Goal: Task Accomplishment & Management: Complete application form

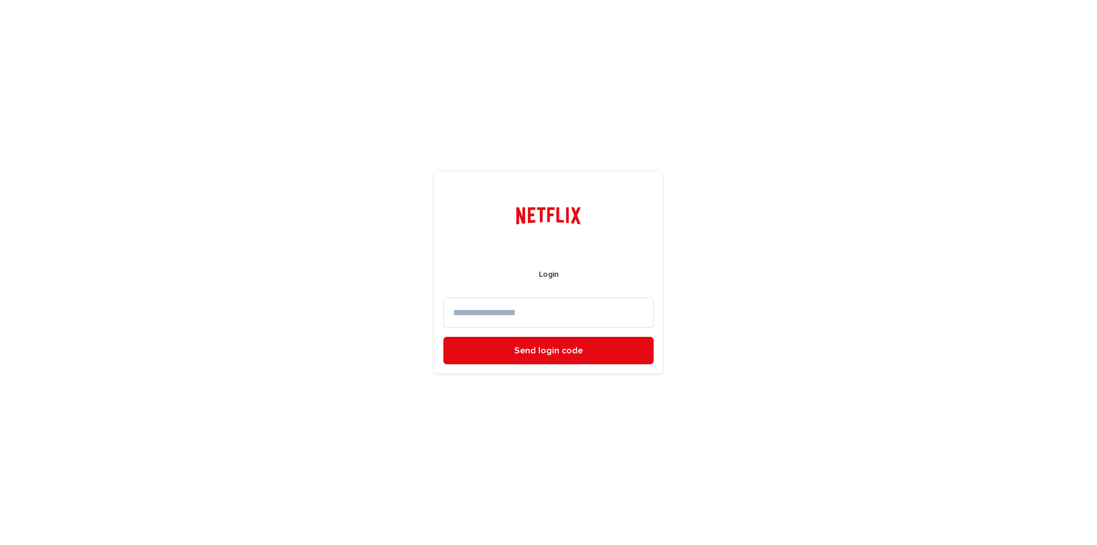
click at [498, 318] on input at bounding box center [548, 312] width 210 height 30
type input "**********"
click at [542, 343] on button "Send login code" at bounding box center [548, 350] width 210 height 27
click at [556, 317] on input at bounding box center [548, 312] width 210 height 30
paste input "******"
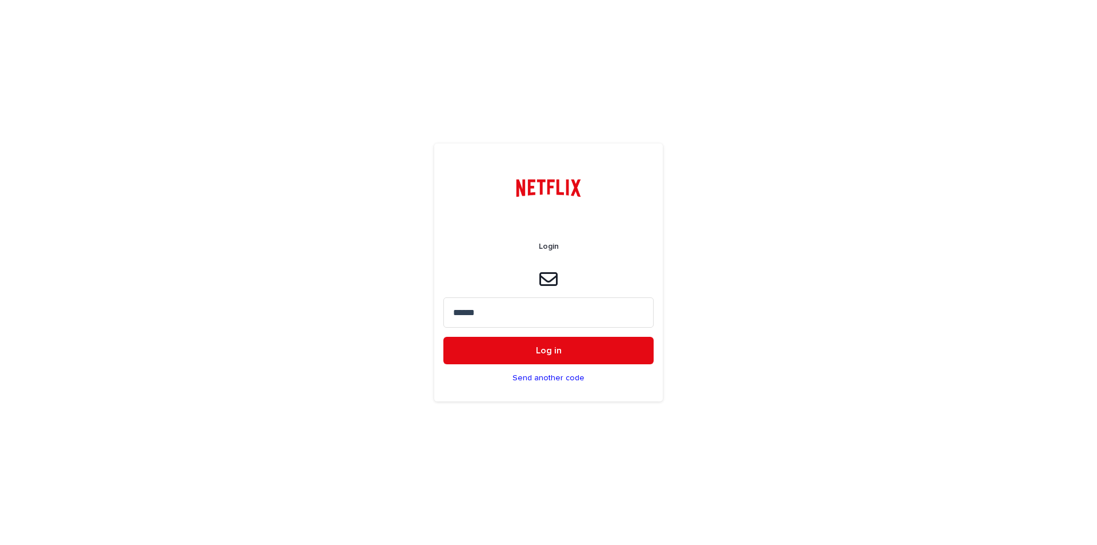
type input "******"
click at [443, 337] on button "Log in" at bounding box center [548, 350] width 210 height 27
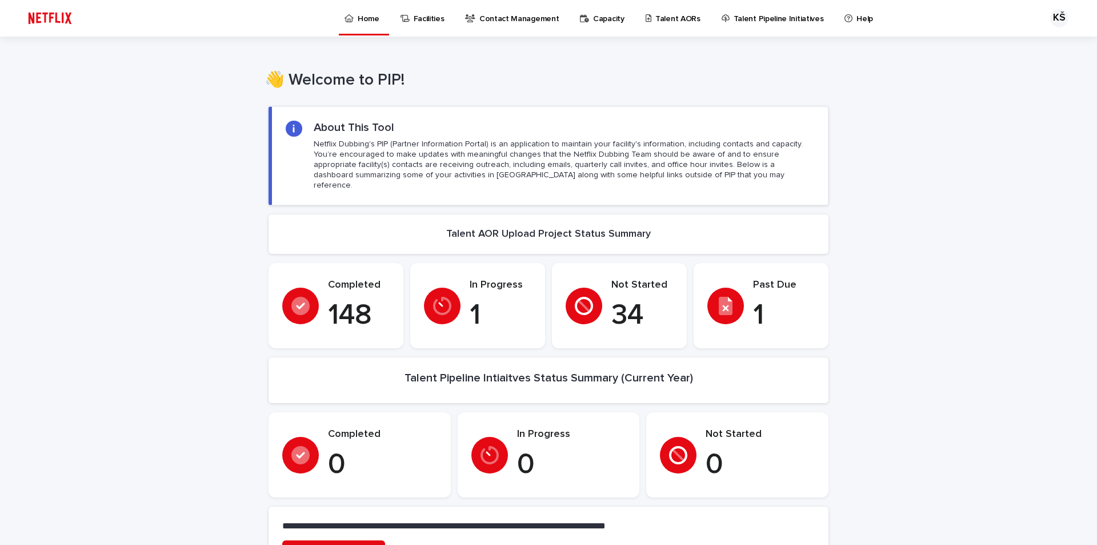
click at [665, 9] on p "Talent AORs" at bounding box center [677, 12] width 45 height 24
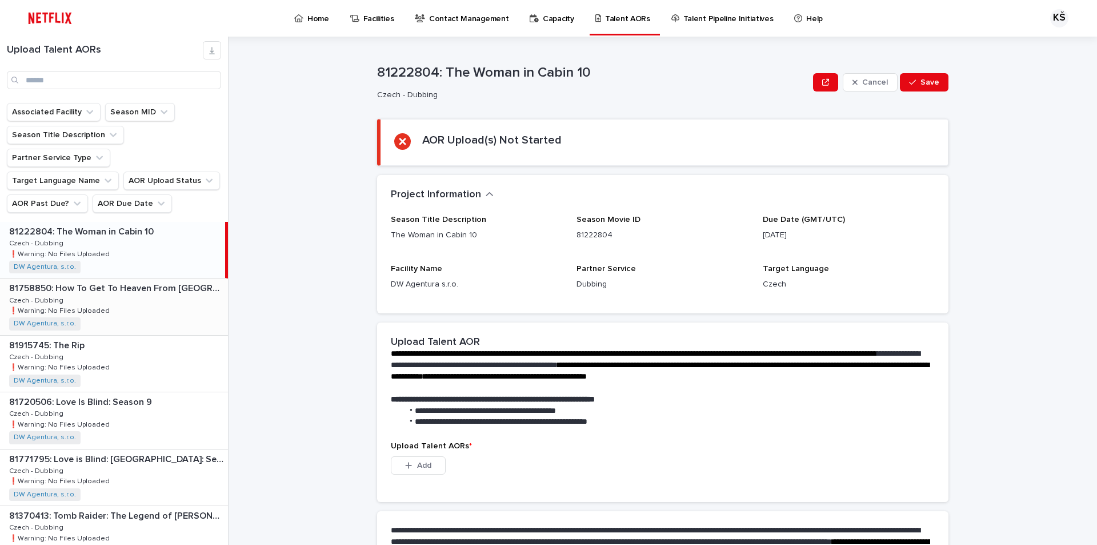
click at [103, 281] on p "81758850: How To Get To Heaven From [GEOGRAPHIC_DATA]: Season 1" at bounding box center [117, 287] width 217 height 13
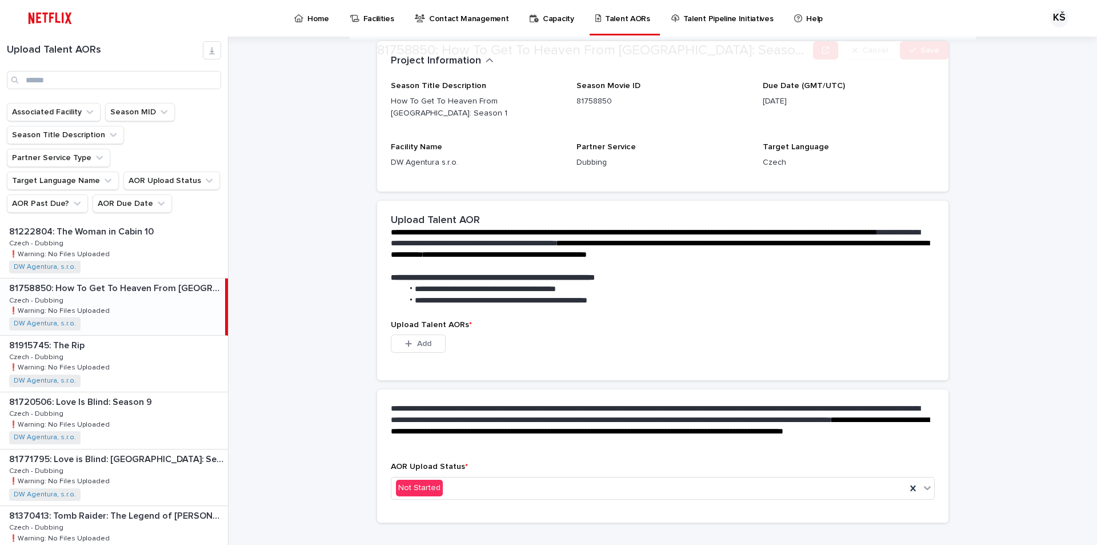
scroll to position [141, 0]
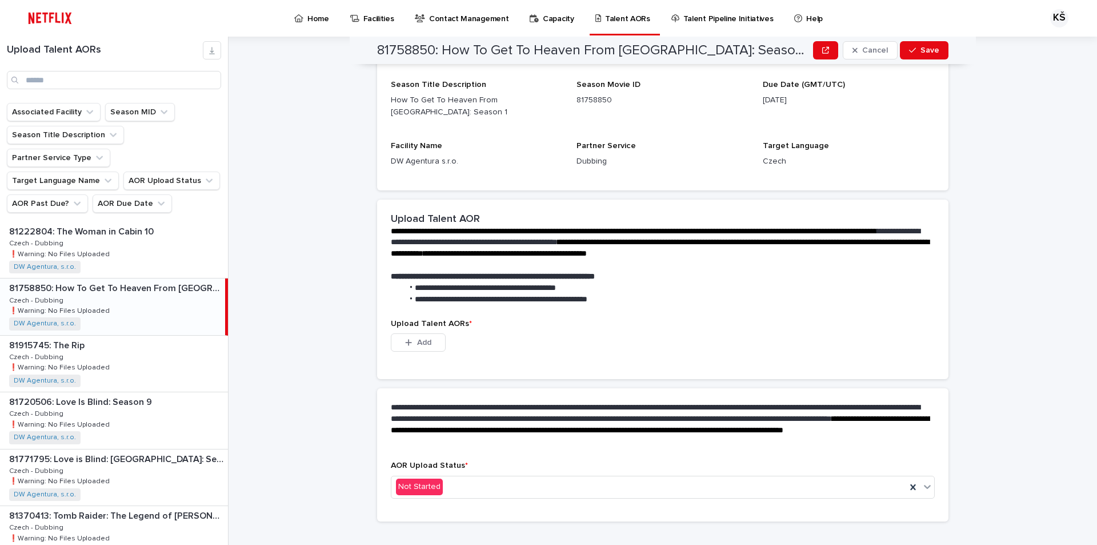
click at [423, 337] on div "Add" at bounding box center [418, 344] width 55 height 23
click at [407, 338] on icon "button" at bounding box center [408, 342] width 7 height 8
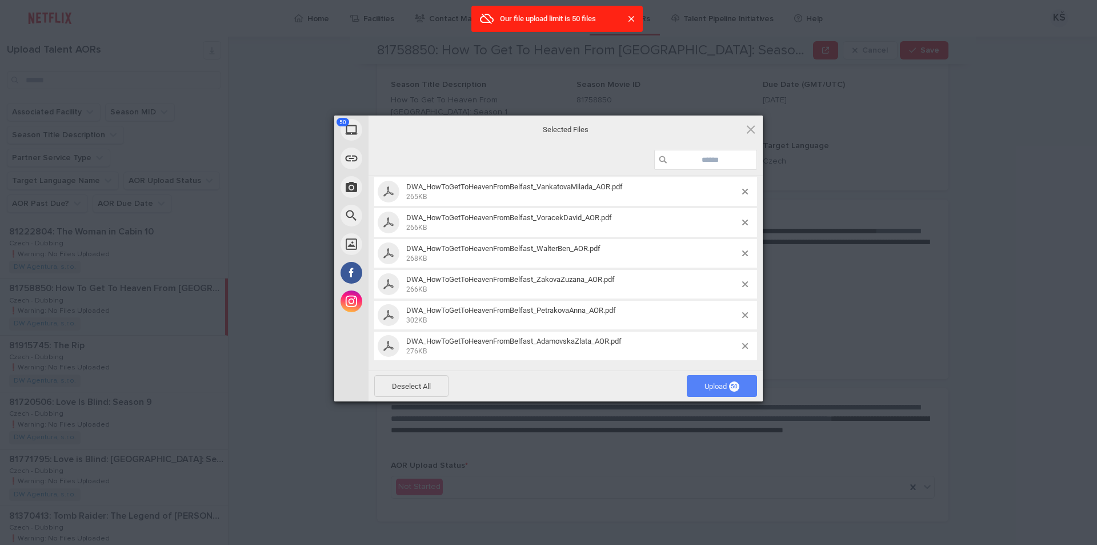
click at [719, 389] on span "Upload 50" at bounding box center [722, 386] width 35 height 9
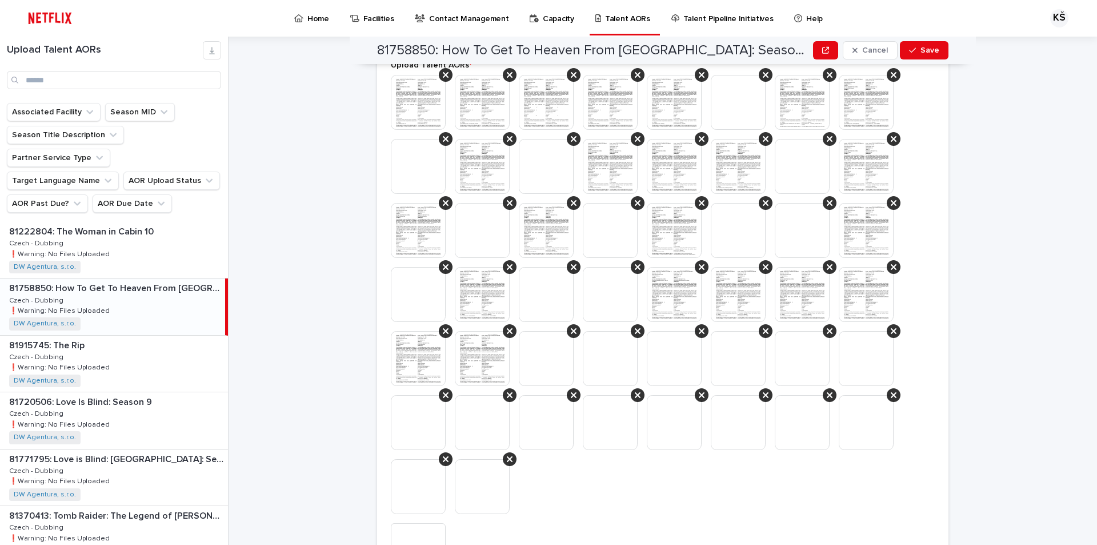
scroll to position [569, 0]
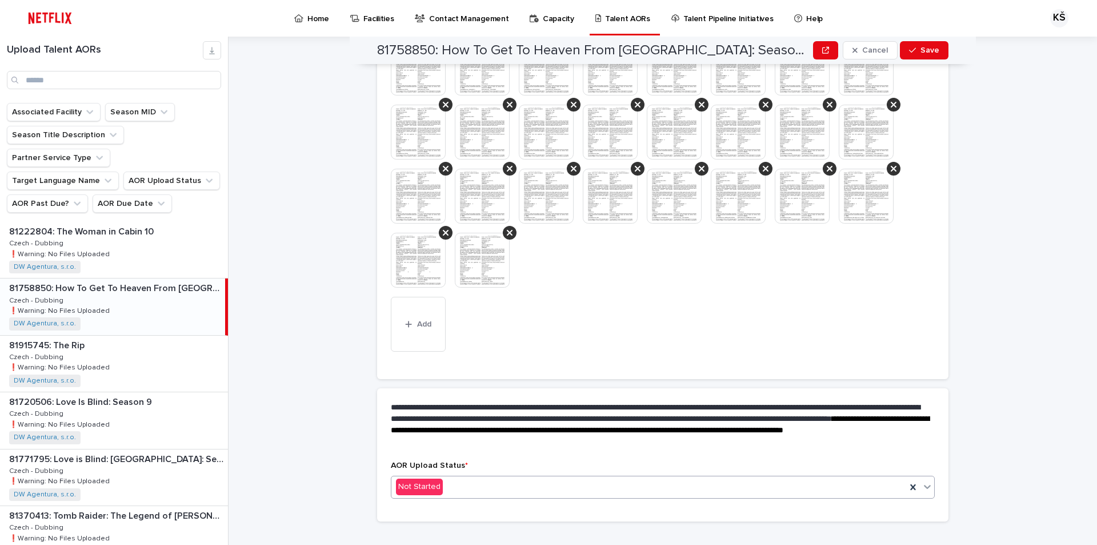
click at [925, 485] on icon at bounding box center [927, 487] width 7 height 4
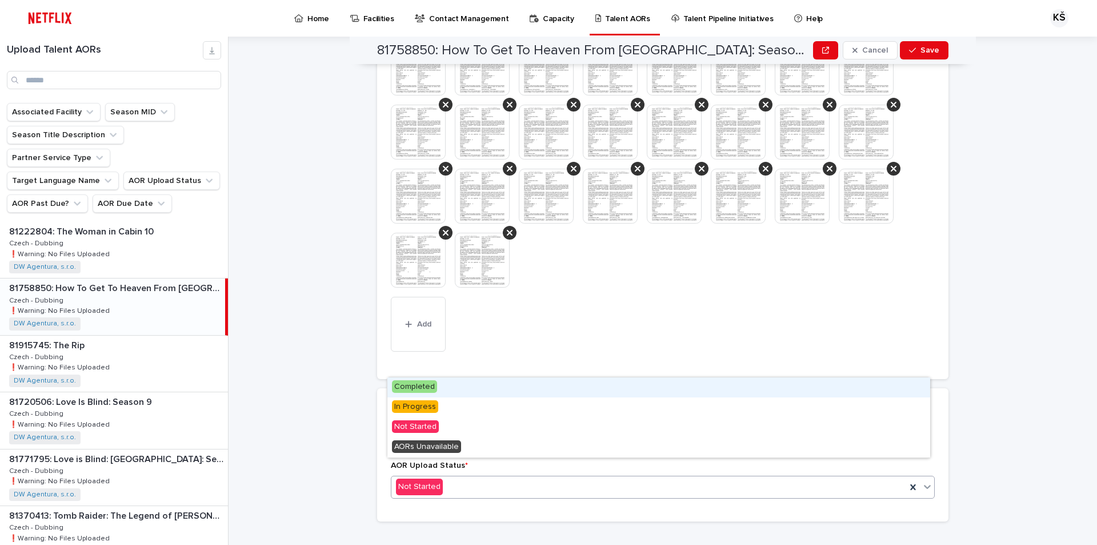
click at [414, 382] on span "Completed" at bounding box center [414, 386] width 45 height 13
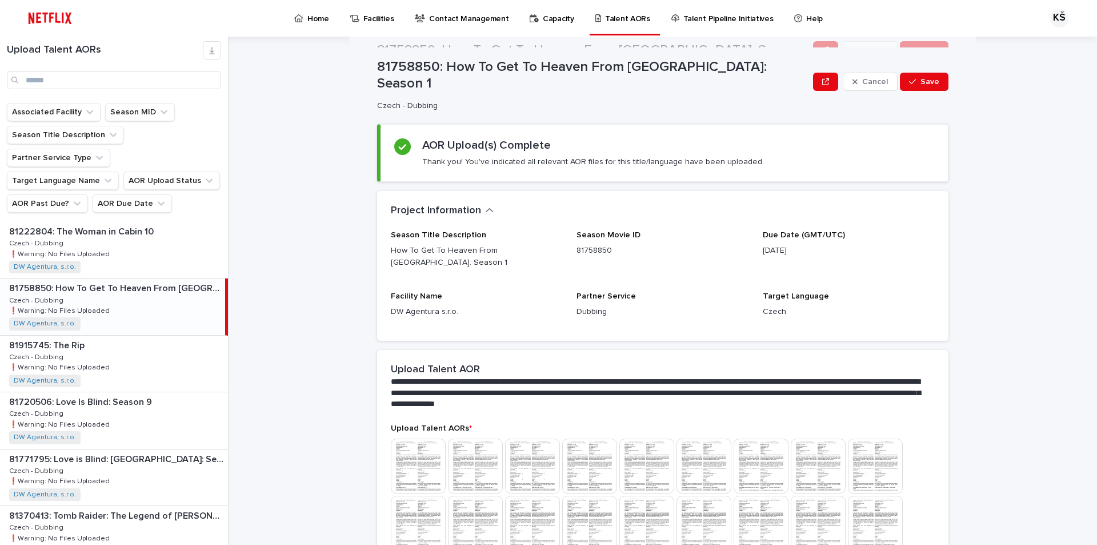
scroll to position [0, 0]
click at [929, 82] on span "Save" at bounding box center [930, 82] width 19 height 8
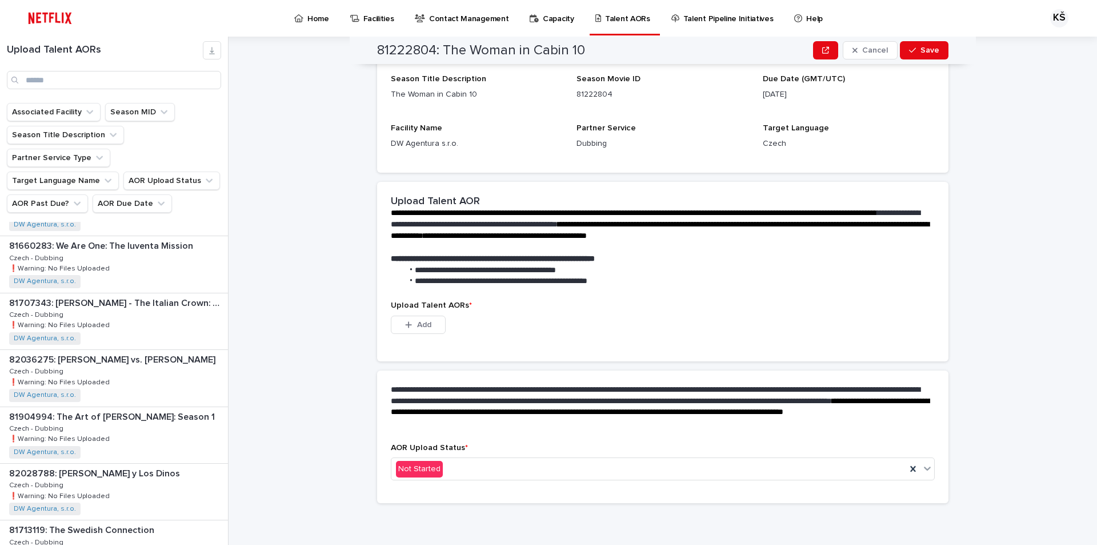
scroll to position [1314, 0]
